Goal: Information Seeking & Learning: Learn about a topic

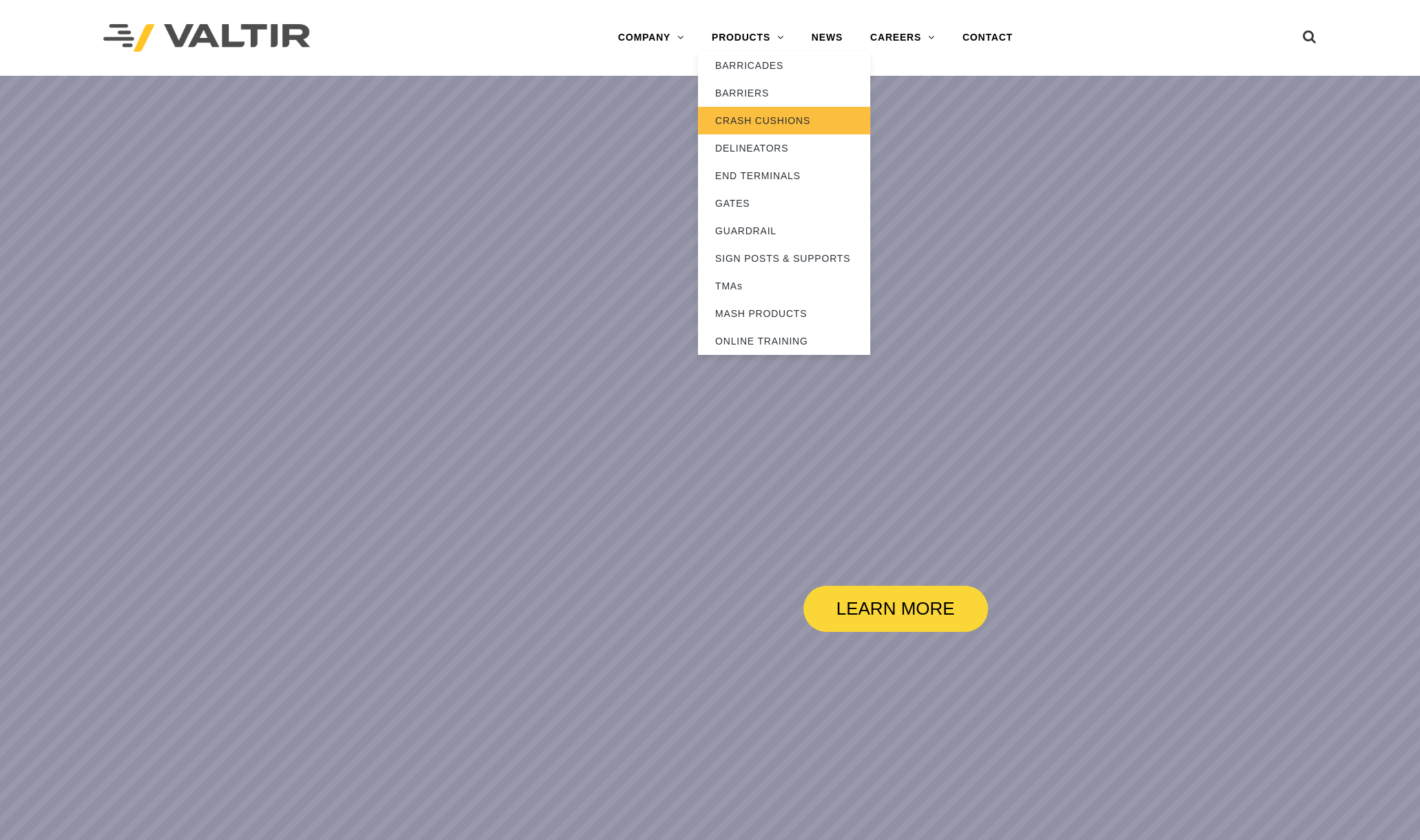
click at [768, 117] on link "CRASH CUSHIONS" at bounding box center [784, 120] width 172 height 28
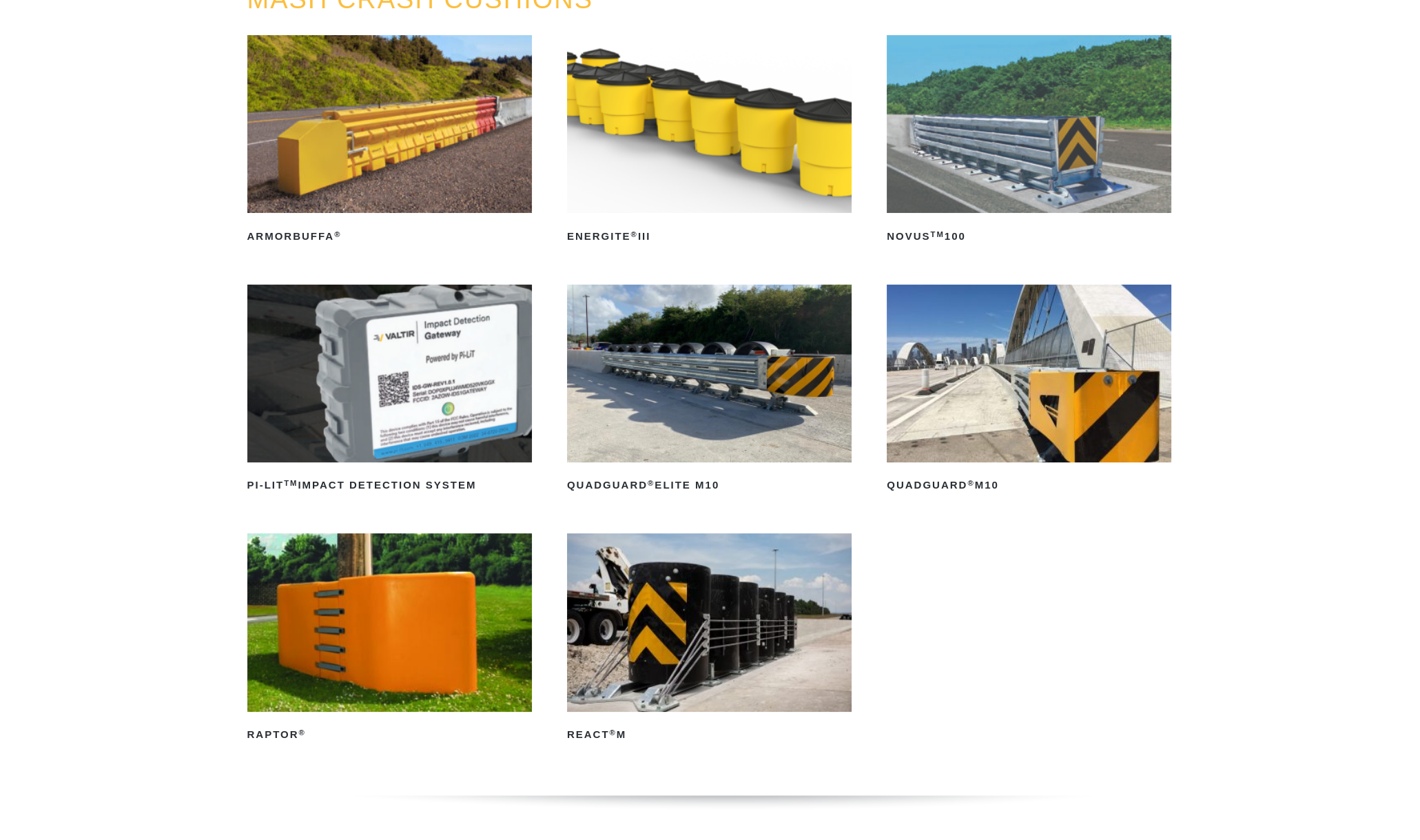
scroll to position [172, 0]
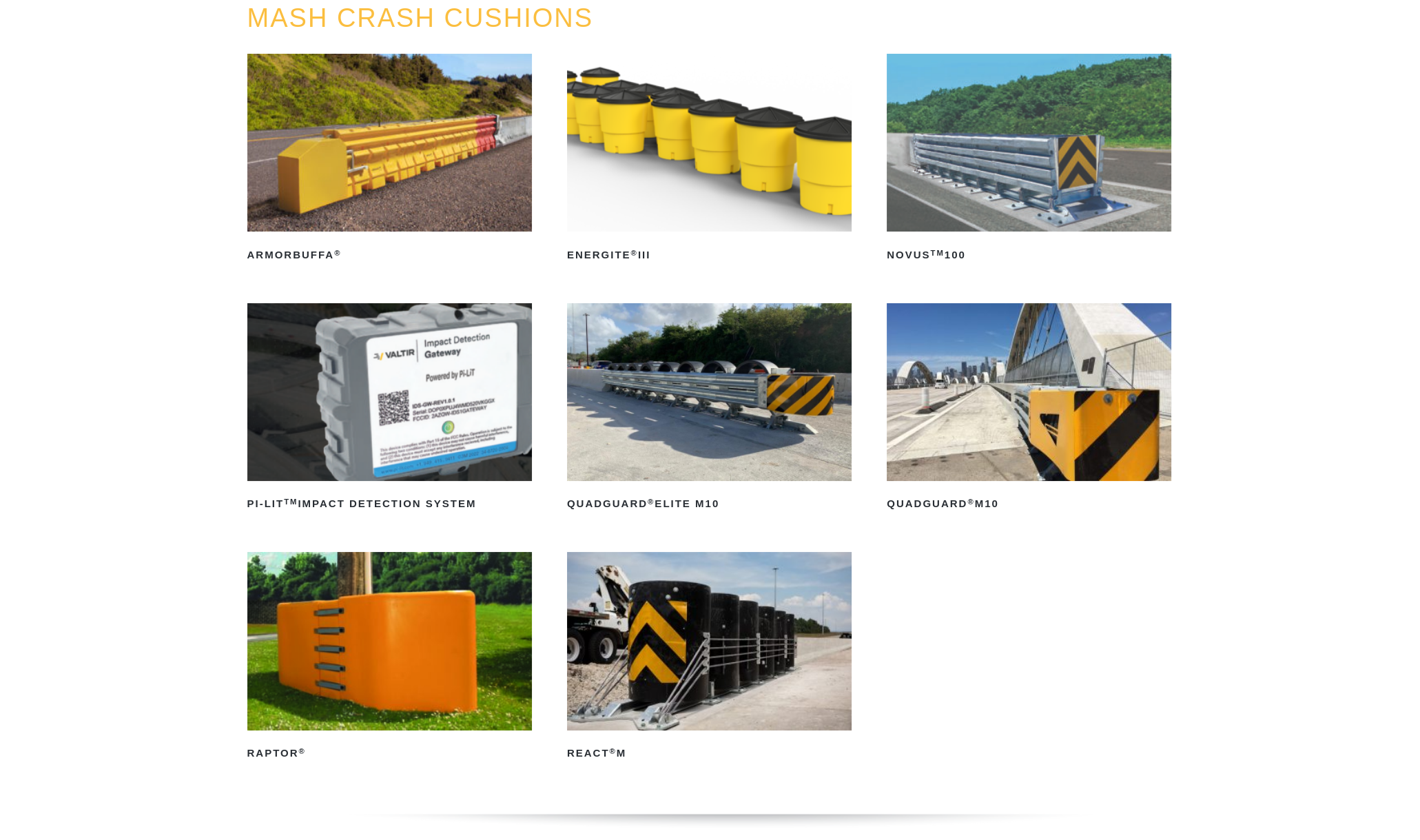
click at [824, 418] on img at bounding box center [709, 392] width 285 height 177
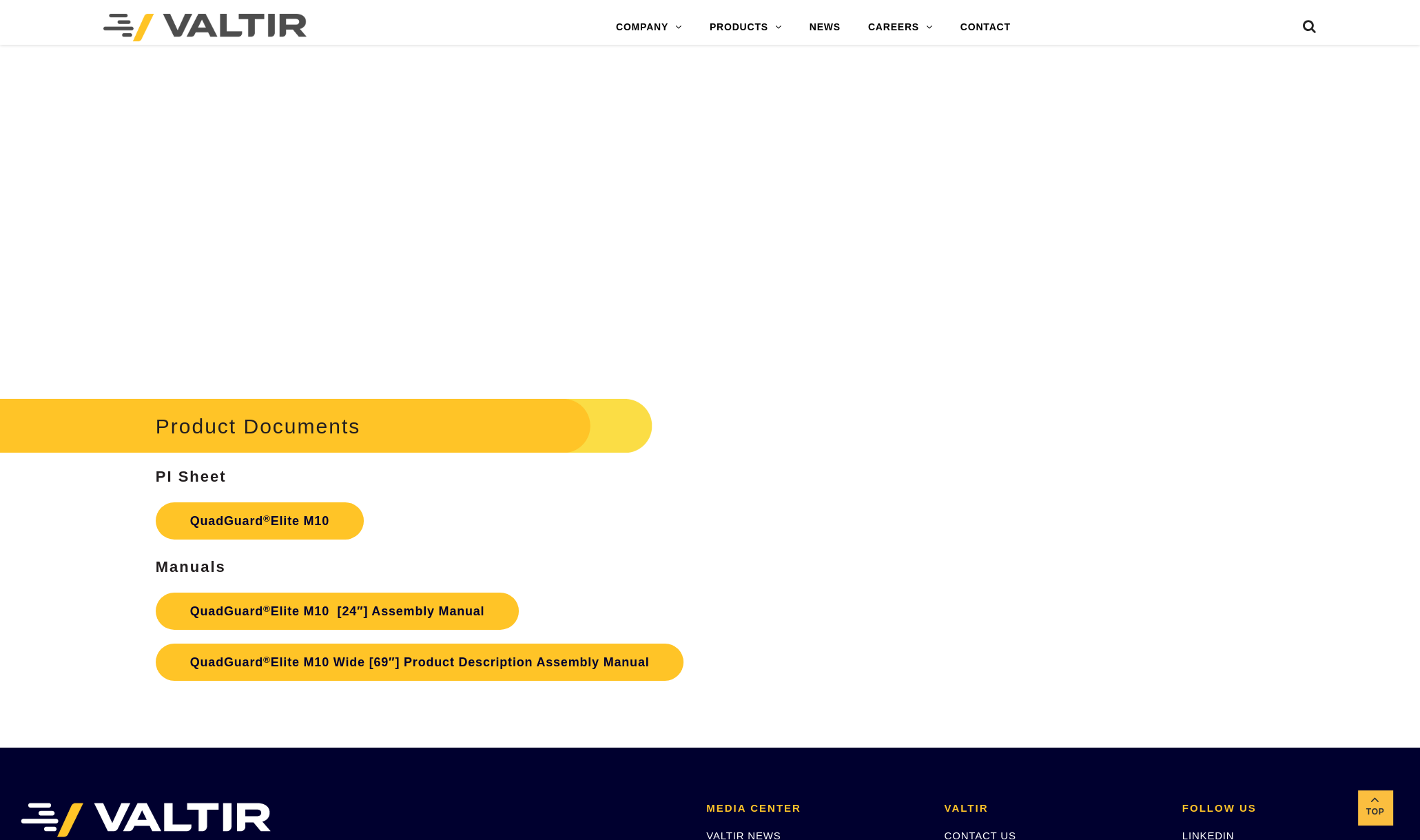
scroll to position [7404, 0]
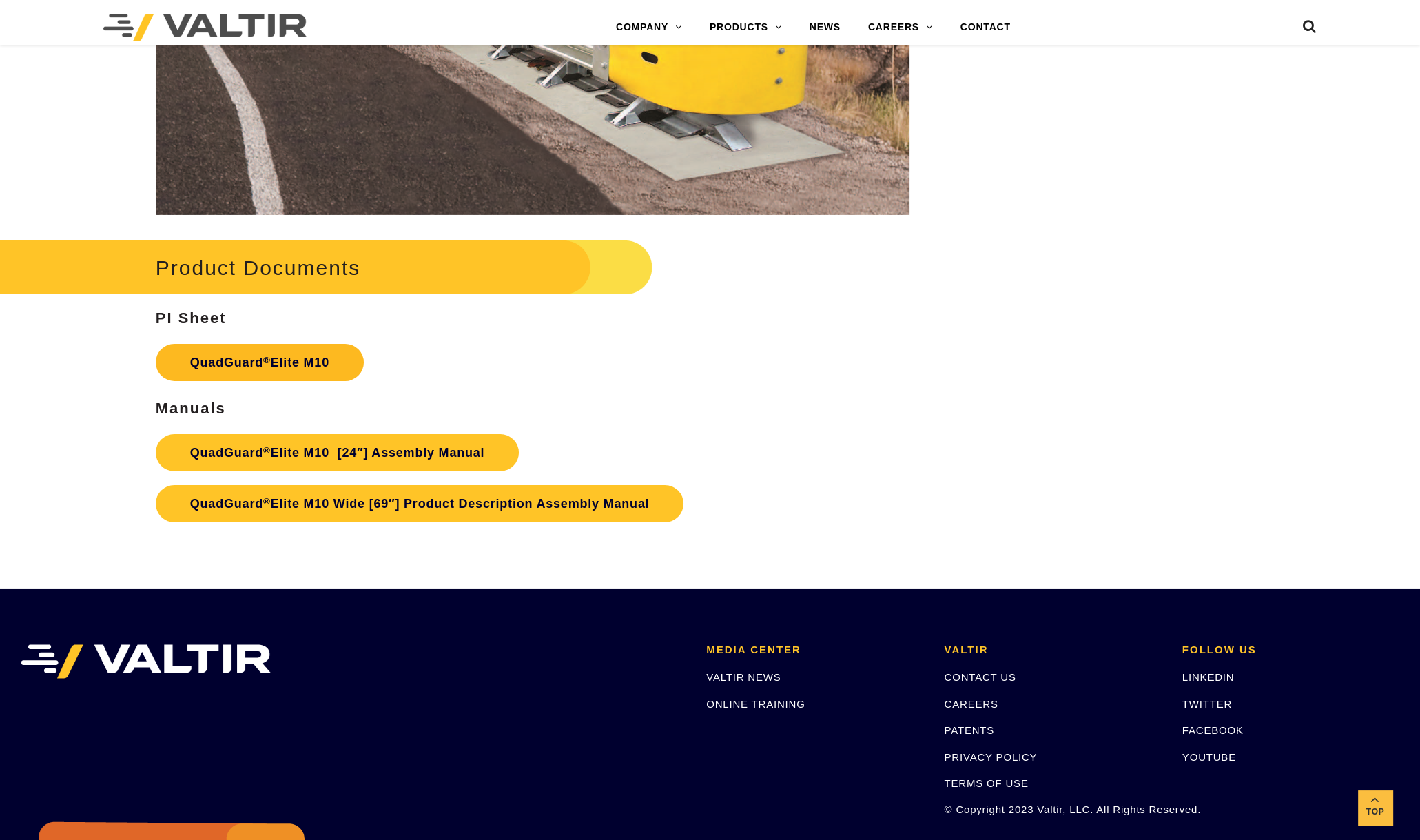
click at [314, 356] on link "QuadGuard ® Elite M10" at bounding box center [259, 363] width 208 height 37
